Goal: Task Accomplishment & Management: Complete application form

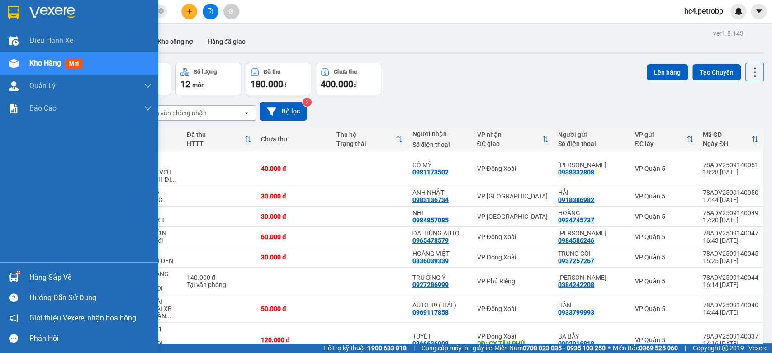
click at [49, 279] on div "Hàng sắp về" at bounding box center [90, 278] width 122 height 14
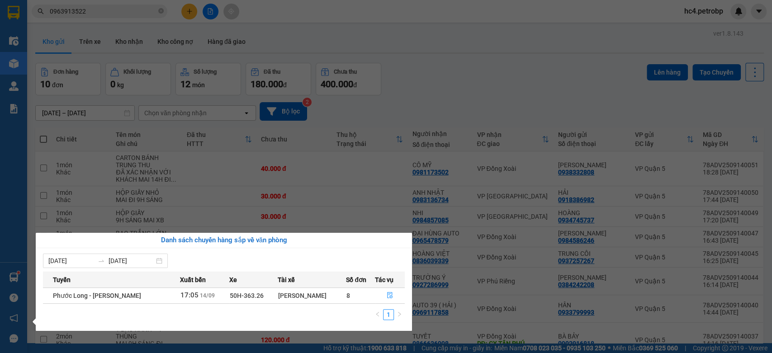
click at [436, 86] on section "Kết quả tìm kiếm ( 20 ) Bộ lọc Ngày tạo đơn gần nhất Mã ĐH Trạng thái Món hàng …" at bounding box center [386, 176] width 772 height 353
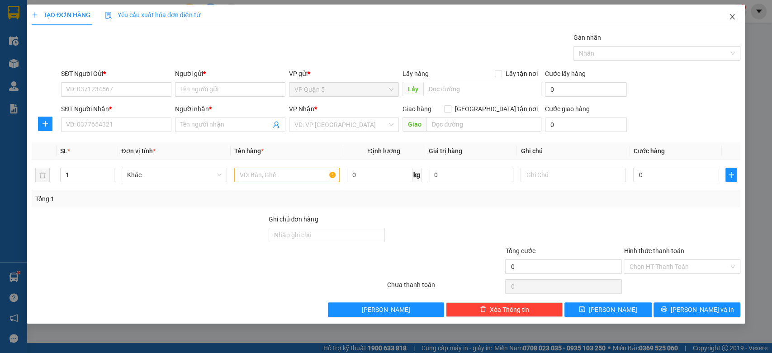
click at [721, 20] on span "Close" at bounding box center [731, 17] width 25 height 25
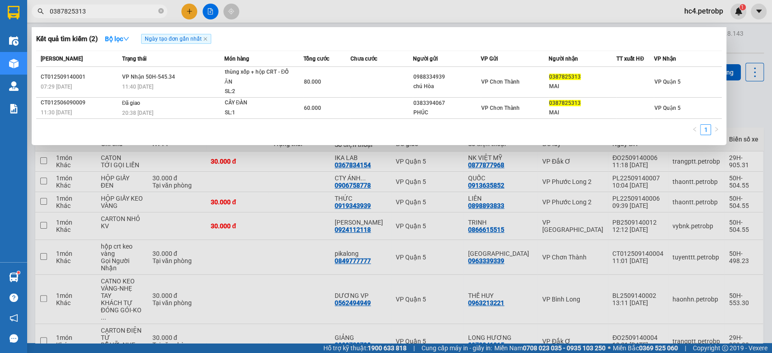
click at [112, 10] on input "0387825313" at bounding box center [103, 11] width 107 height 10
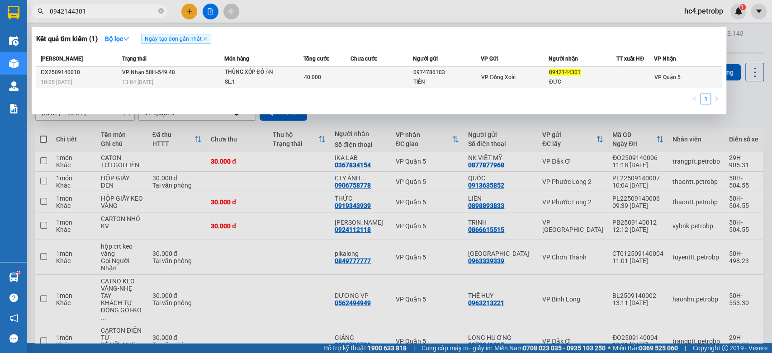
type input "0942144301"
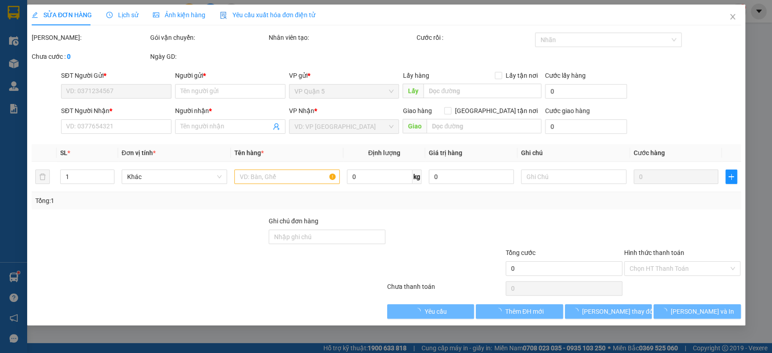
type input "0974786103"
type input "TIẾN"
type input "0942144301"
type input "ĐỨC"
type input "40.000"
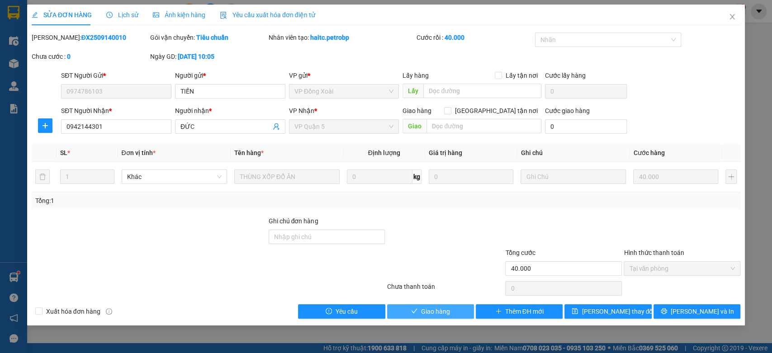
click at [444, 311] on span "Giao hàng" at bounding box center [435, 311] width 29 height 10
